Goal: Check status

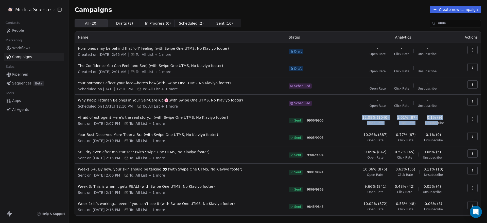
drag, startPoint x: 331, startPoint y: 122, endPoint x: 436, endPoint y: 125, distance: 105.6
click at [436, 125] on tr "Afraid of [MEDICAL_DATA]? Here’s the real story… (with Swipe One UTMS, No Klavi…" at bounding box center [278, 120] width 406 height 17
click at [332, 120] on div "Sent 9906 / 9906" at bounding box center [317, 120] width 57 height 11
click at [335, 171] on div "Sent 9891 / 9891" at bounding box center [317, 172] width 57 height 11
click at [333, 140] on div "Sent 9905 / 9905" at bounding box center [317, 137] width 57 height 11
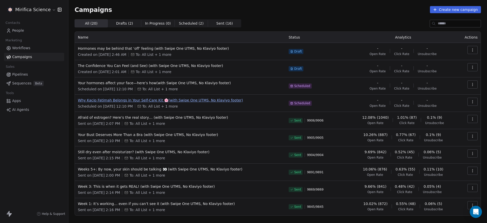
click at [165, 100] on span "Why Kacip Fatimah Belongs in Your Self-Care Kit 🌸(with Swipe One UTMS, No Klavi…" at bounding box center [180, 100] width 205 height 5
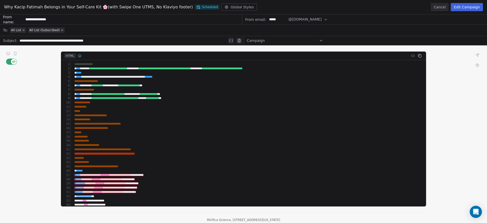
click at [441, 5] on button "Cancel" at bounding box center [440, 7] width 18 height 8
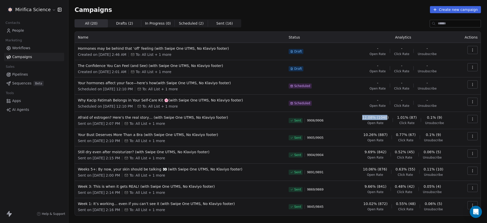
drag, startPoint x: 350, startPoint y: 119, endPoint x: 387, endPoint y: 121, distance: 36.9
click at [387, 121] on td "12.08% (1040) Open Rate 1.01% (87) Click Rate 0.1% (9) Unsubscribe" at bounding box center [403, 120] width 108 height 17
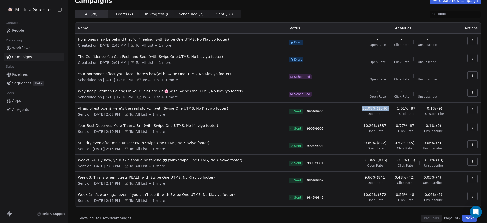
scroll to position [14, 0]
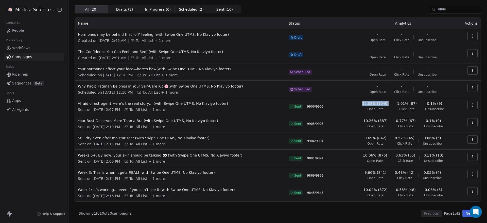
click at [463, 213] on button "Next" at bounding box center [470, 213] width 14 height 7
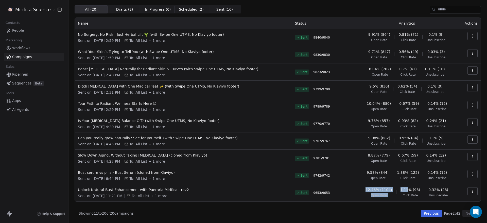
drag, startPoint x: 355, startPoint y: 187, endPoint x: 401, endPoint y: 189, distance: 46.2
click at [401, 189] on div "12.46% (1104) Open Rate 1.11% (98) Click Rate 0.32% (28) Unsubscribe" at bounding box center [407, 192] width 97 height 10
click at [428, 215] on button "Previous" at bounding box center [431, 213] width 21 height 7
